Goal: Task Accomplishment & Management: Use online tool/utility

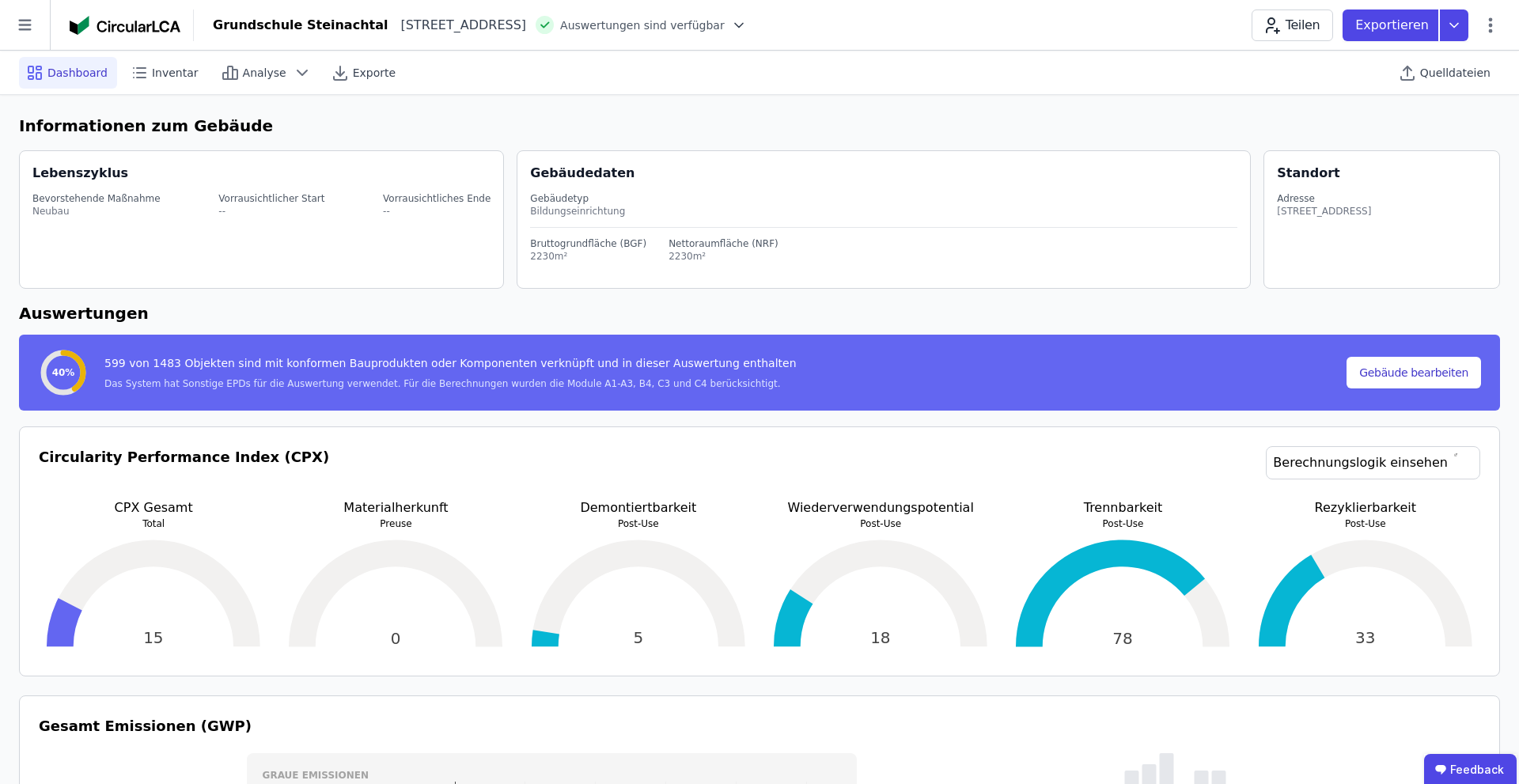
select select "*"
click at [1445, 78] on span "Quelldateien" at bounding box center [1456, 73] width 70 height 16
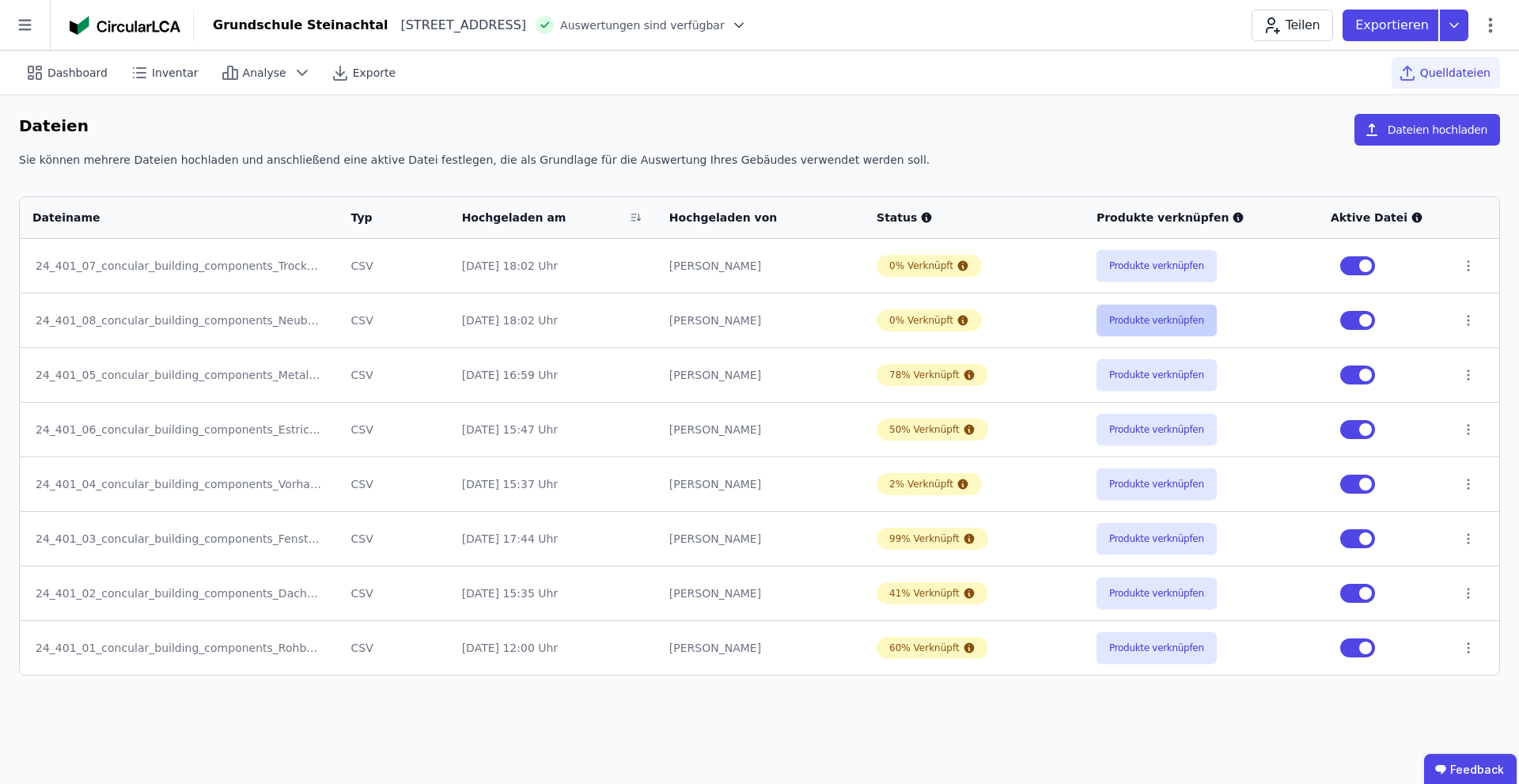
click at [1156, 324] on button "Produkte verknüpfen" at bounding box center [1156, 320] width 121 height 32
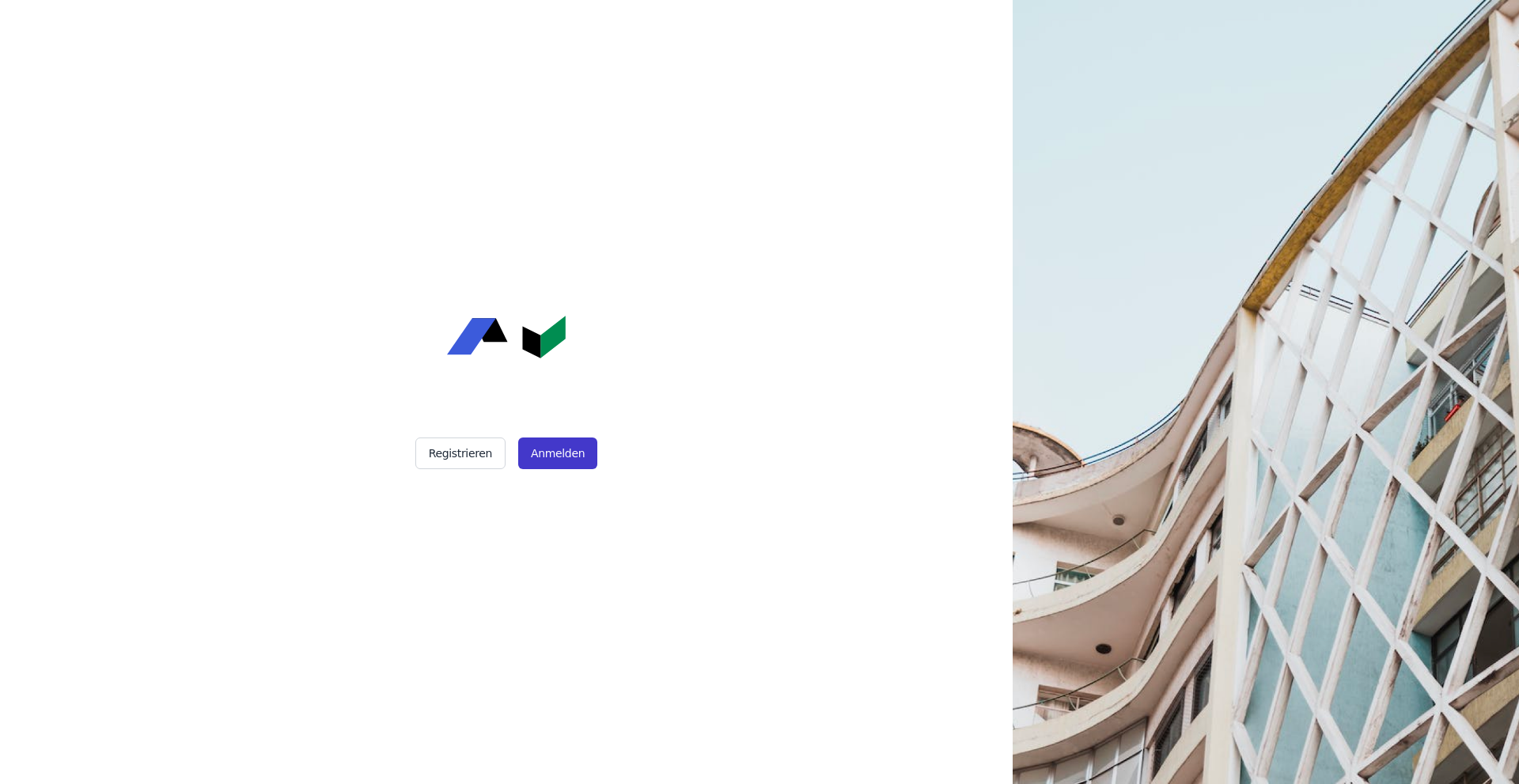
click at [554, 455] on button "Anmelden" at bounding box center [558, 453] width 80 height 32
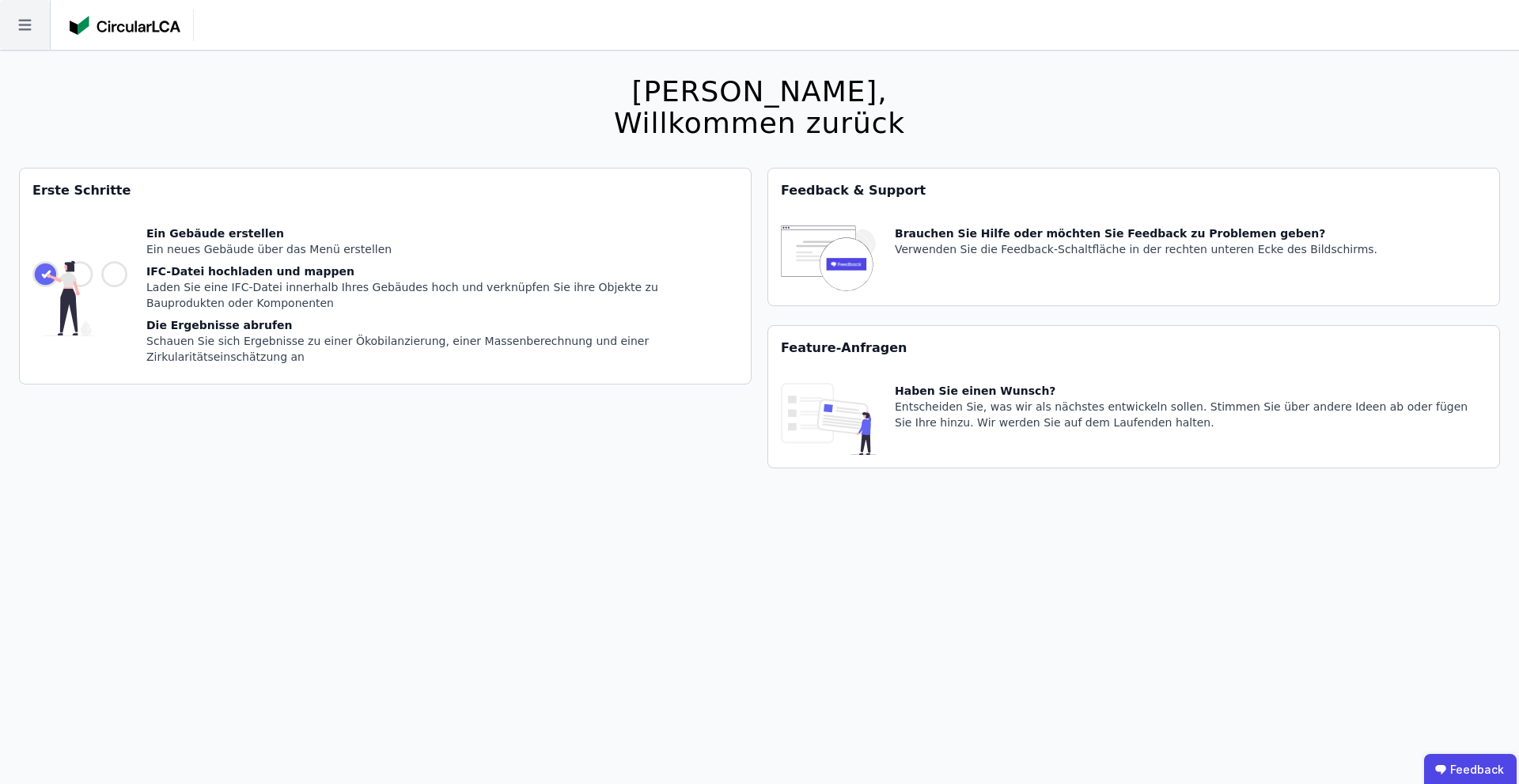
click at [37, 37] on icon at bounding box center [25, 25] width 50 height 50
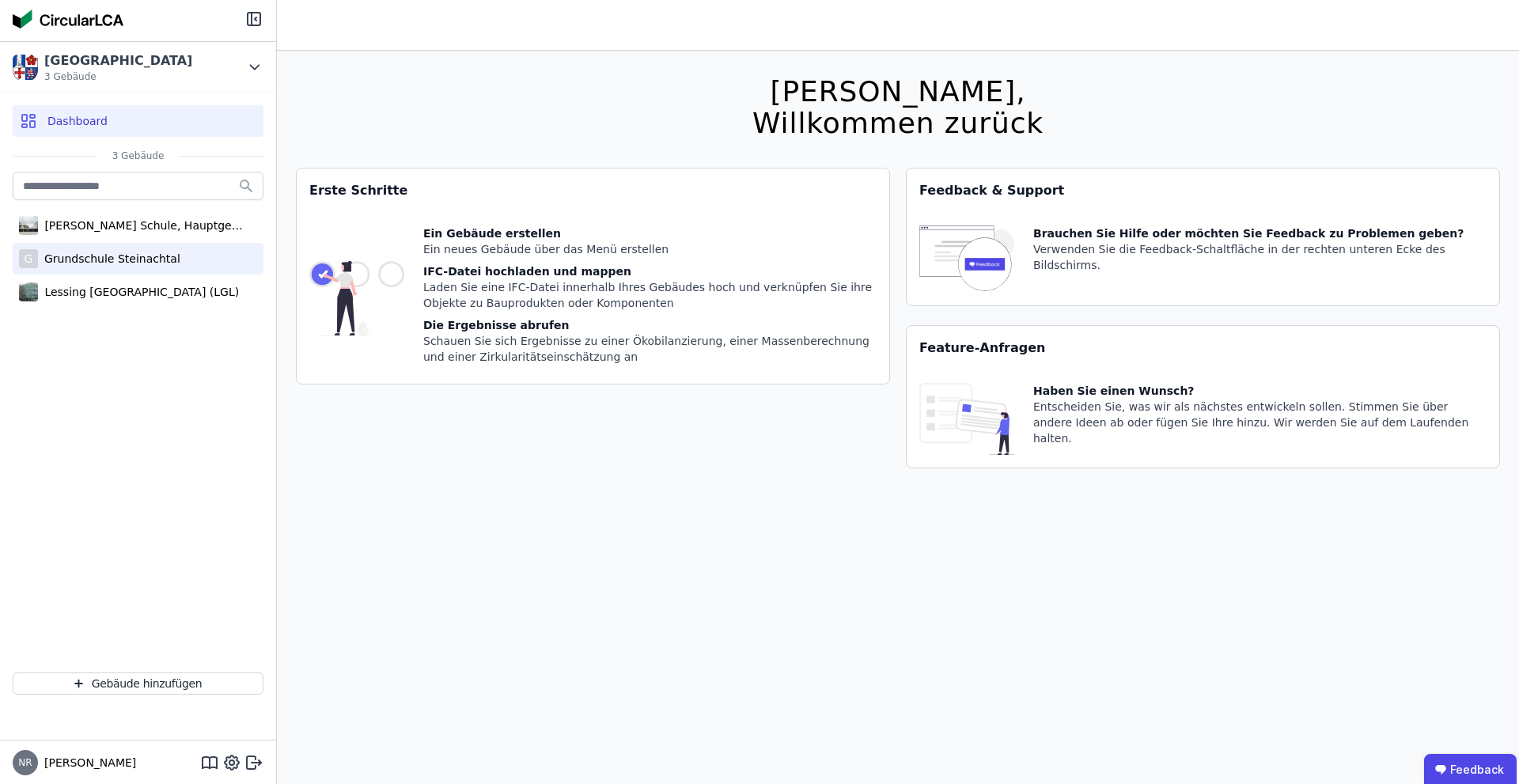
click at [103, 266] on div "Grundschule Steinachtal" at bounding box center [109, 258] width 143 height 16
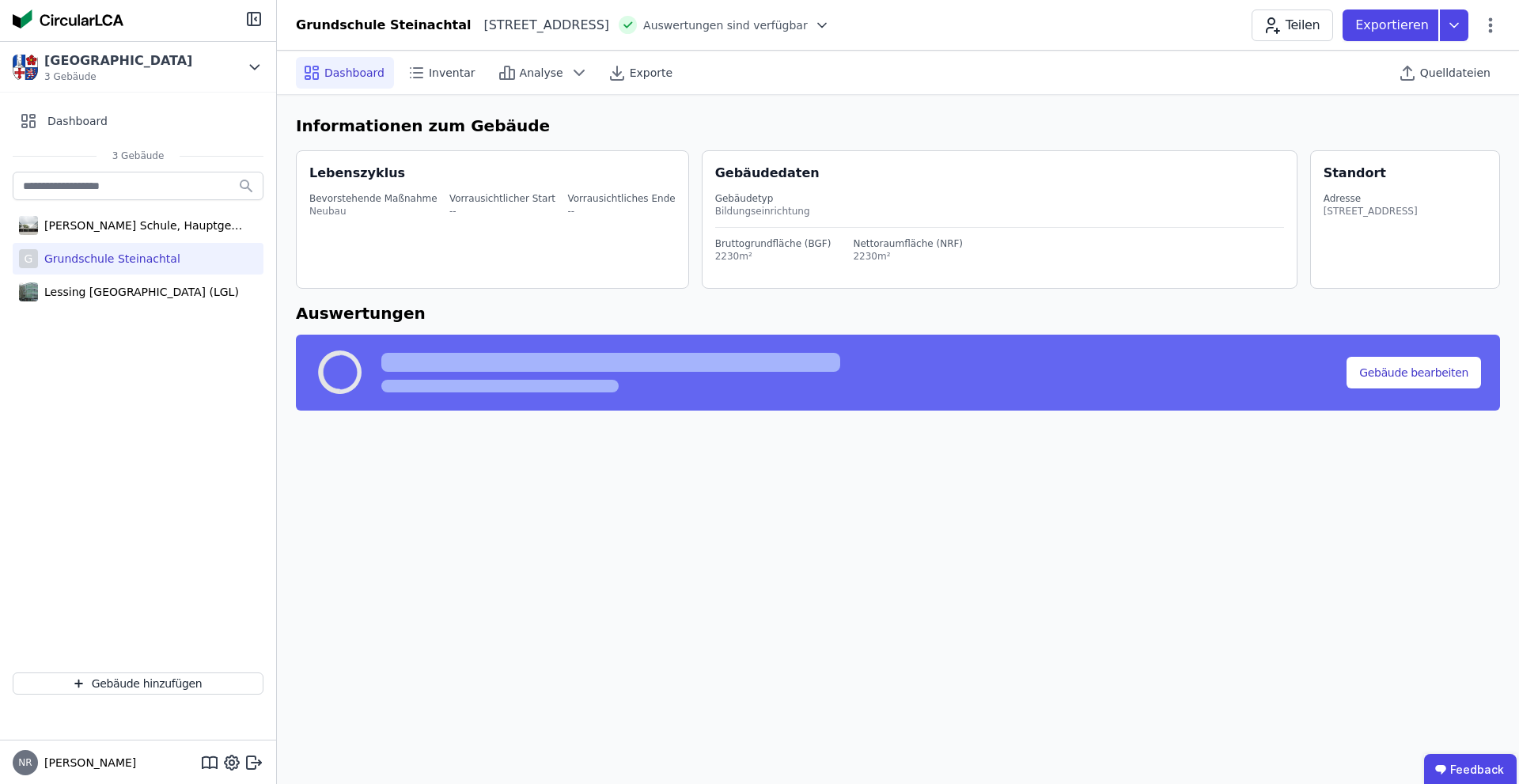
select select "*"
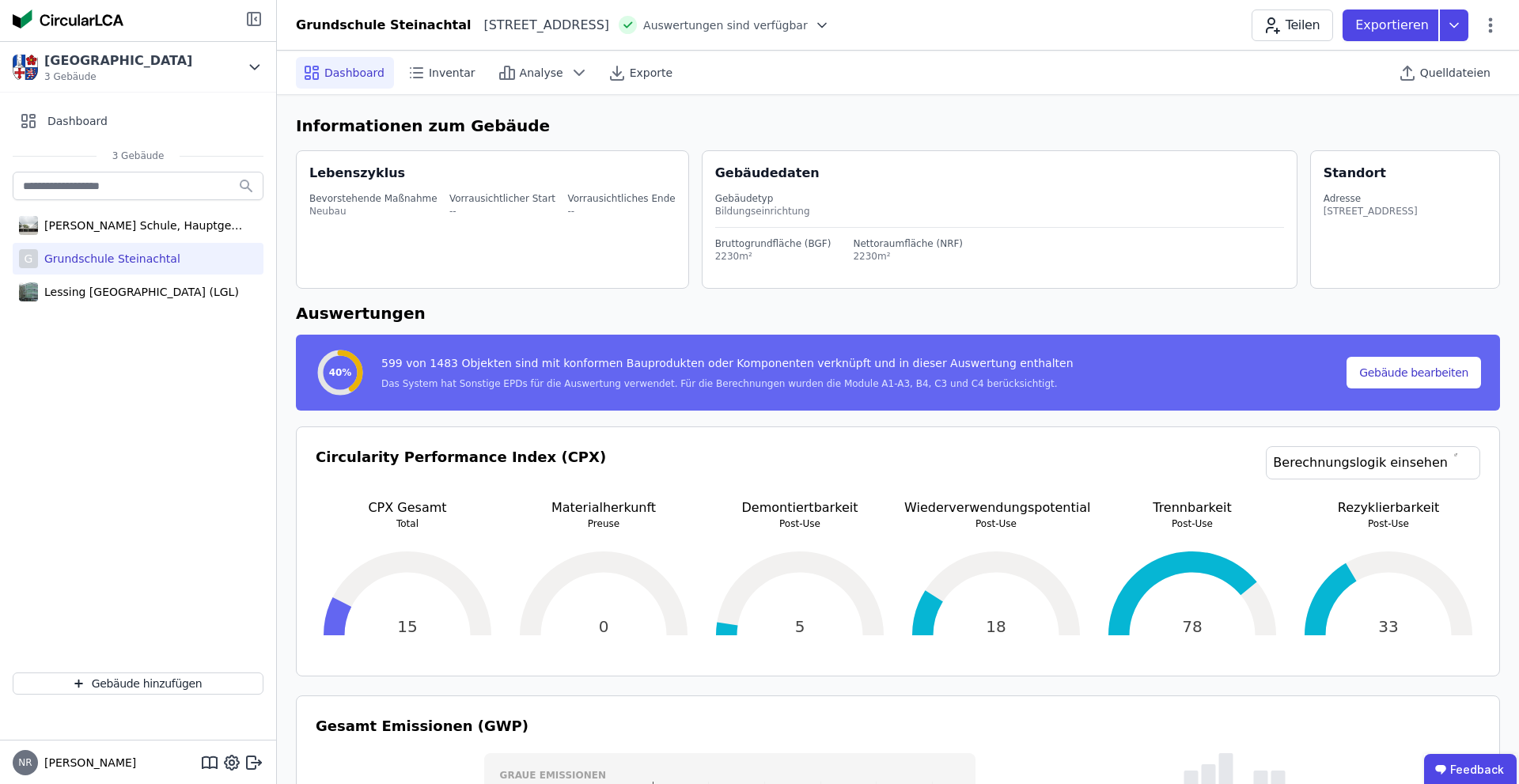
click at [254, 24] on icon at bounding box center [254, 19] width 19 height 19
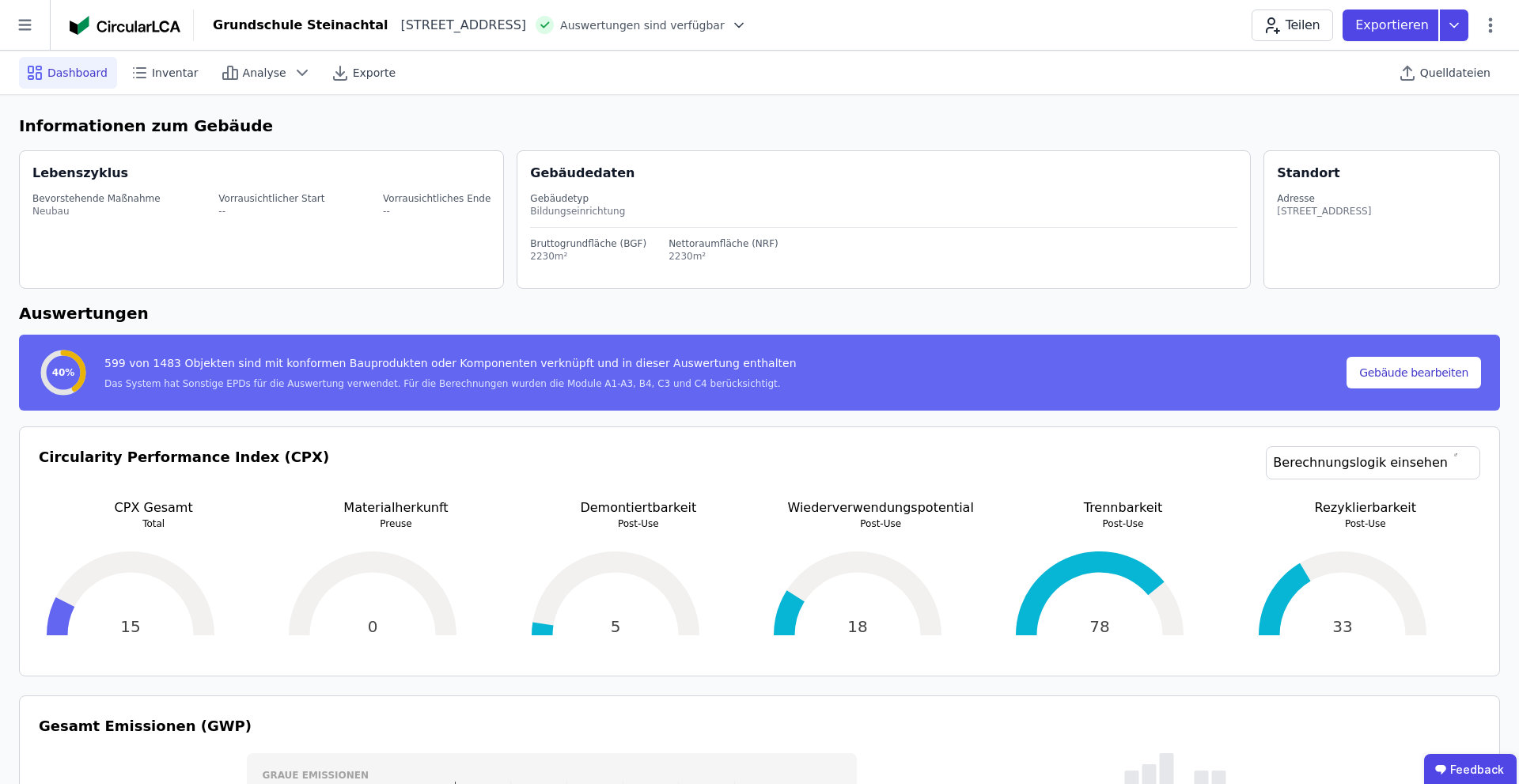
click at [612, 334] on div "40% 599 von 1483 Objekten sind mit konformen Bauprodukten oder Komponenten verk…" at bounding box center [760, 372] width 1481 height 76
